Goal: Feedback & Contribution: Leave review/rating

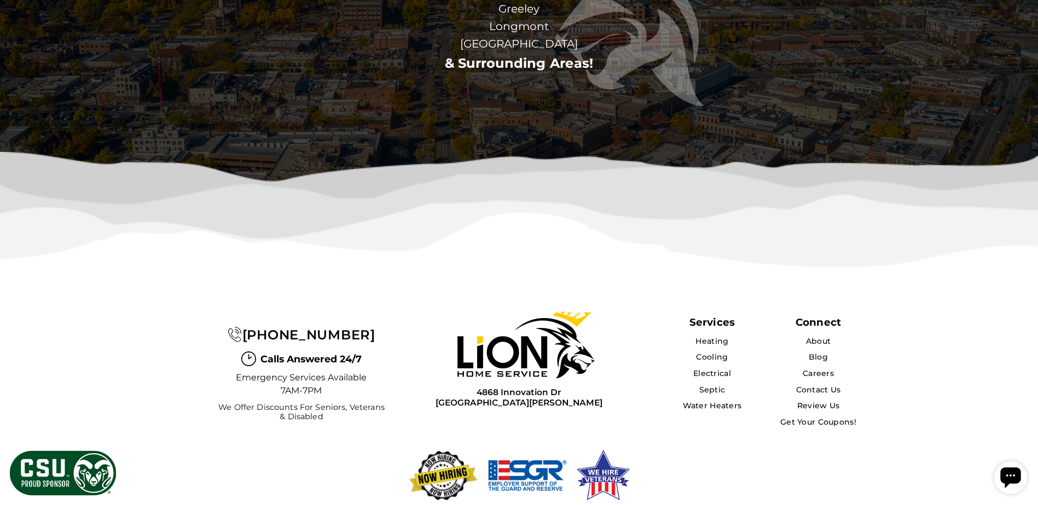
scroll to position [3446, 0]
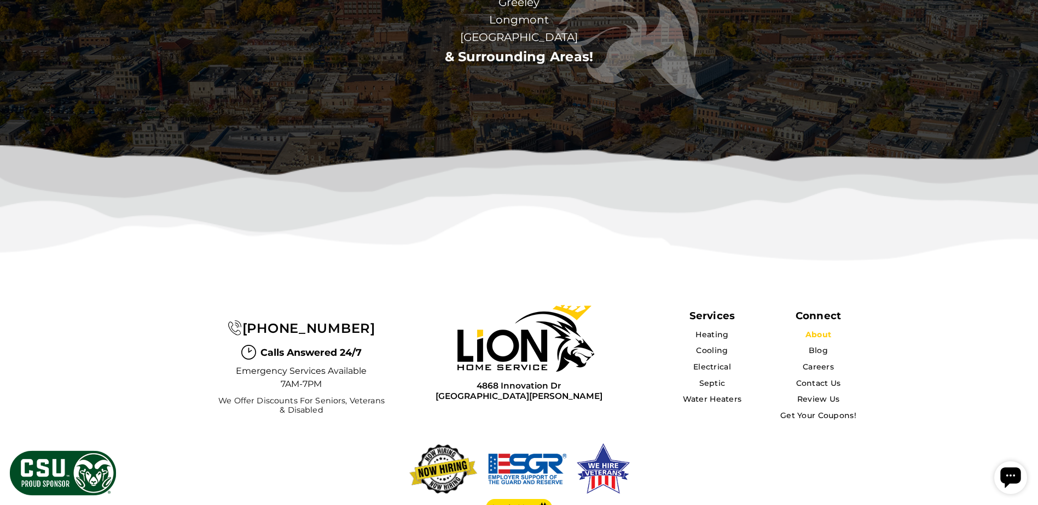
click at [817, 330] on link "About" at bounding box center [818, 335] width 26 height 10
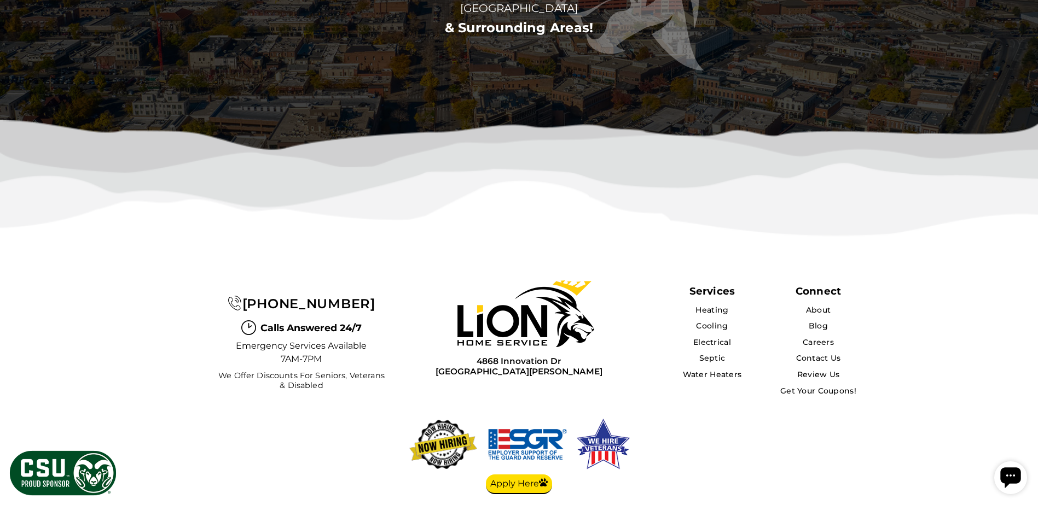
scroll to position [2898, 0]
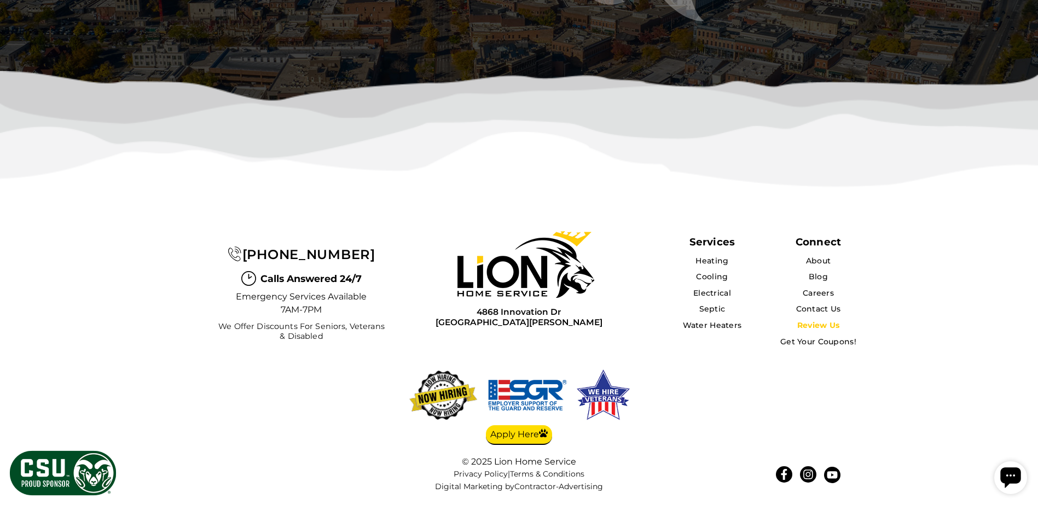
click at [816, 327] on link "Review Us" at bounding box center [818, 326] width 43 height 10
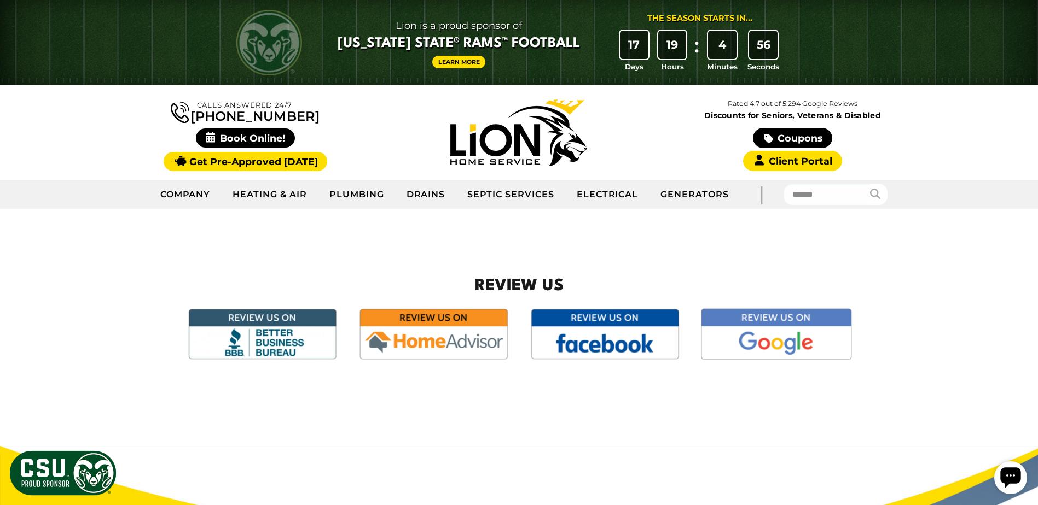
click at [749, 336] on img at bounding box center [776, 334] width 158 height 59
